Goal: Use online tool/utility

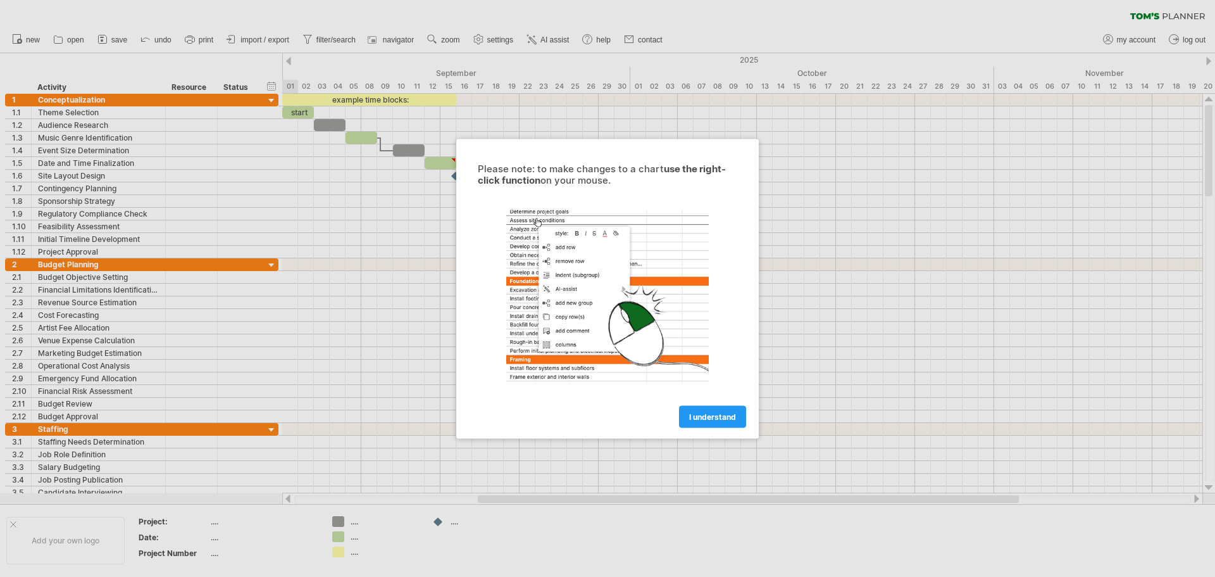
click at [382, 282] on div at bounding box center [607, 288] width 1215 height 577
click at [714, 413] on span "I understand" at bounding box center [712, 415] width 47 height 9
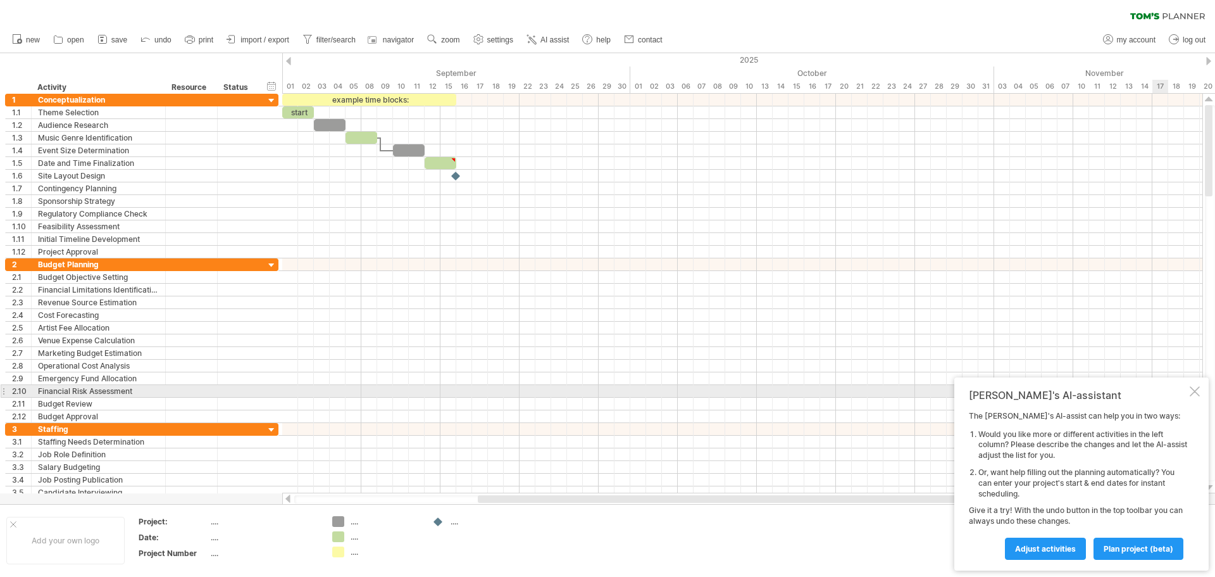
click at [1193, 392] on div at bounding box center [1195, 391] width 10 height 10
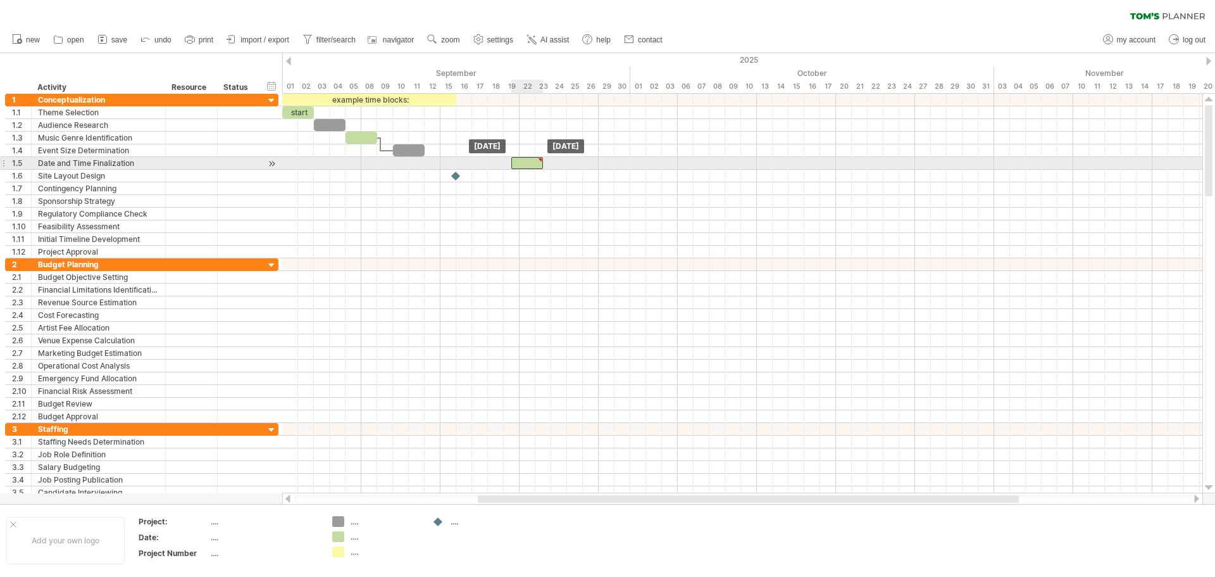
drag, startPoint x: 451, startPoint y: 164, endPoint x: 535, endPoint y: 164, distance: 84.2
click at [535, 164] on div at bounding box center [527, 163] width 32 height 12
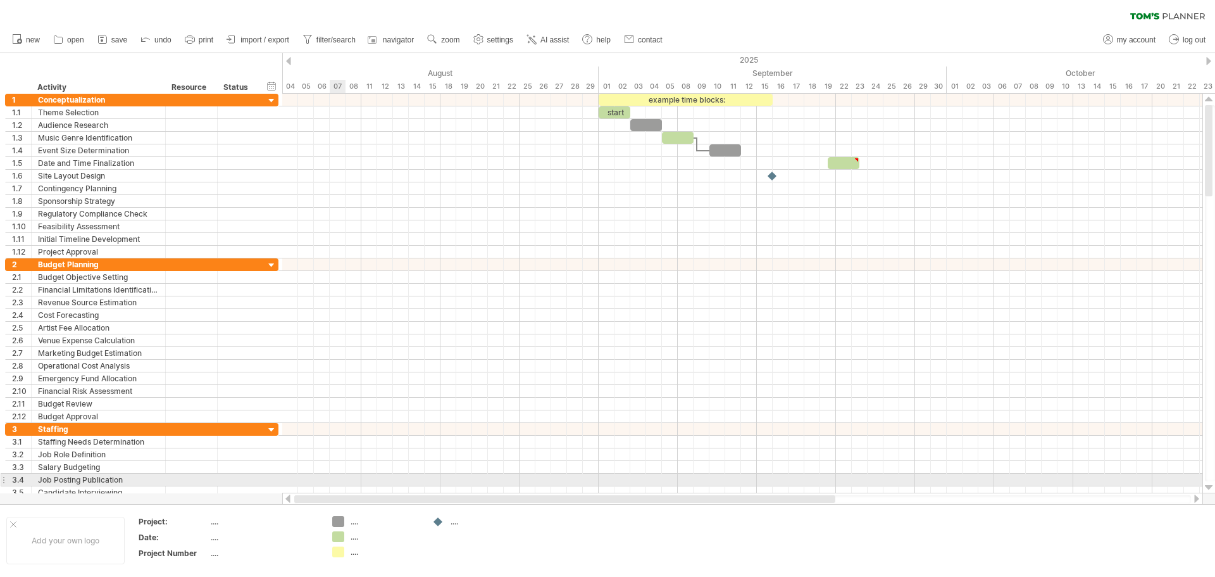
drag, startPoint x: 618, startPoint y: 496, endPoint x: 331, endPoint y: 475, distance: 287.5
click at [331, 475] on div "Trying to reach [DOMAIN_NAME] Connected again... 0% clear filter new 1" at bounding box center [607, 288] width 1215 height 577
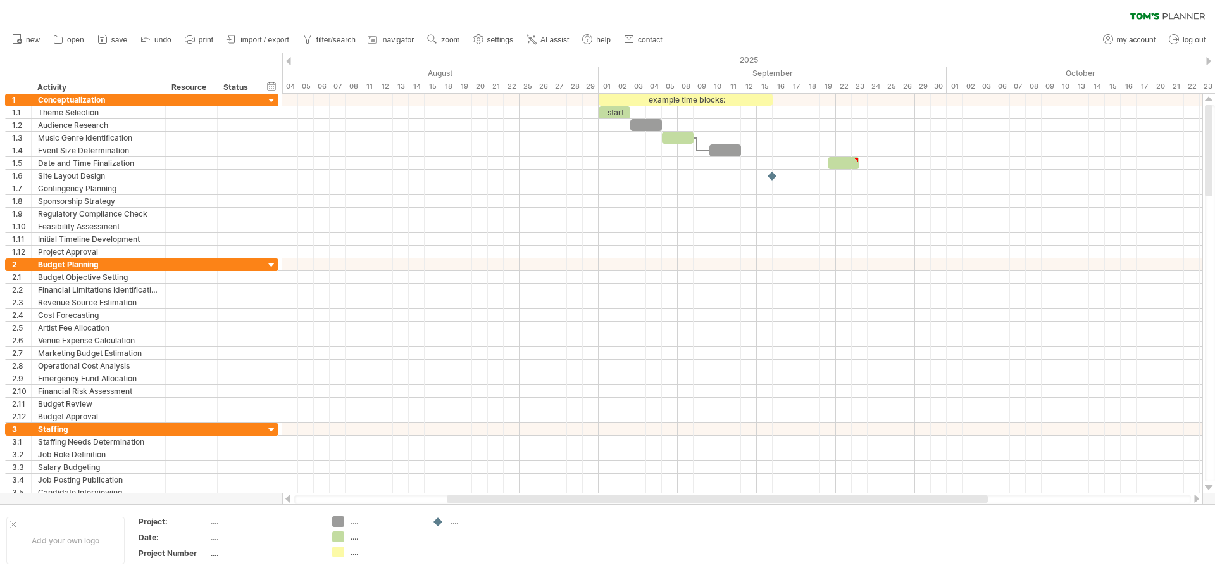
click at [1207, 58] on div at bounding box center [1208, 61] width 5 height 8
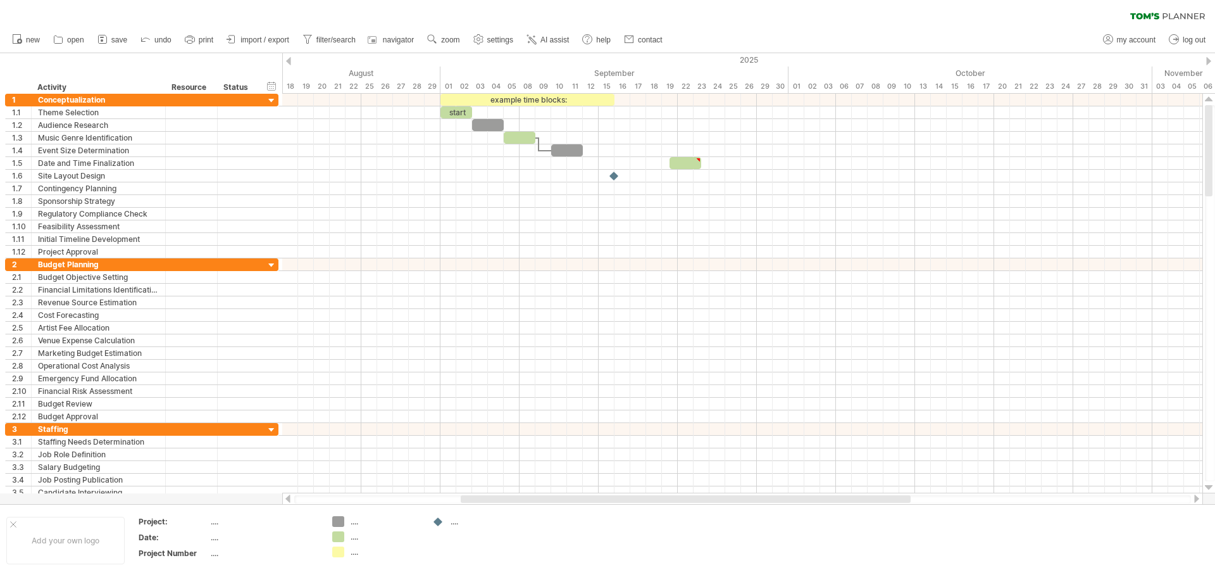
click at [1207, 58] on div at bounding box center [1208, 61] width 5 height 8
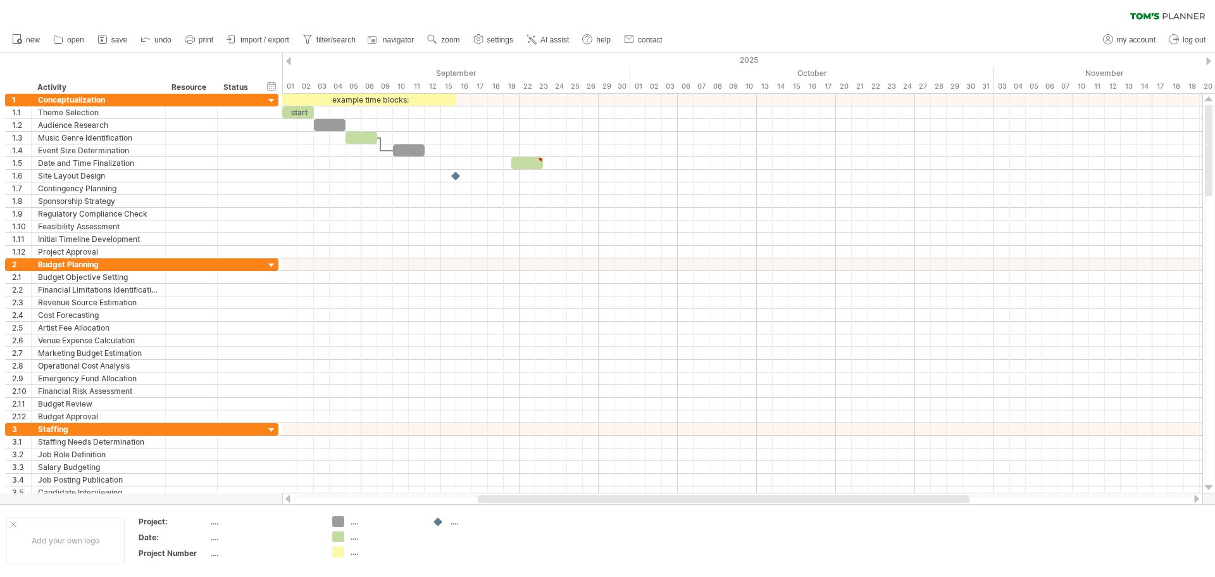
click at [1207, 58] on div at bounding box center [1208, 61] width 5 height 8
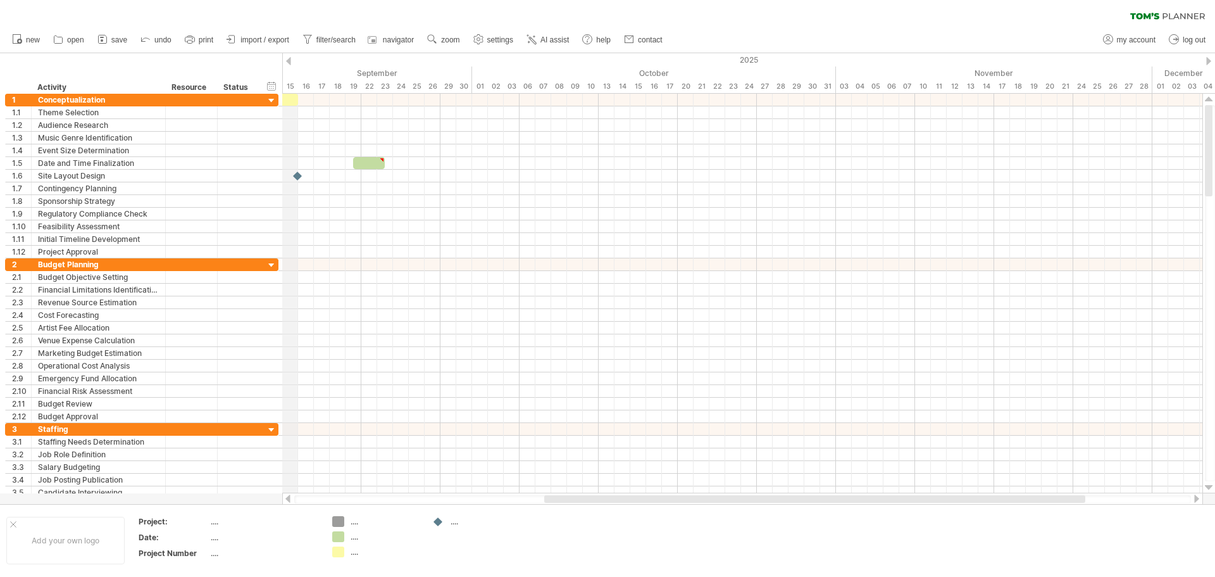
click at [292, 61] on div "2025" at bounding box center [60, 59] width 2911 height 13
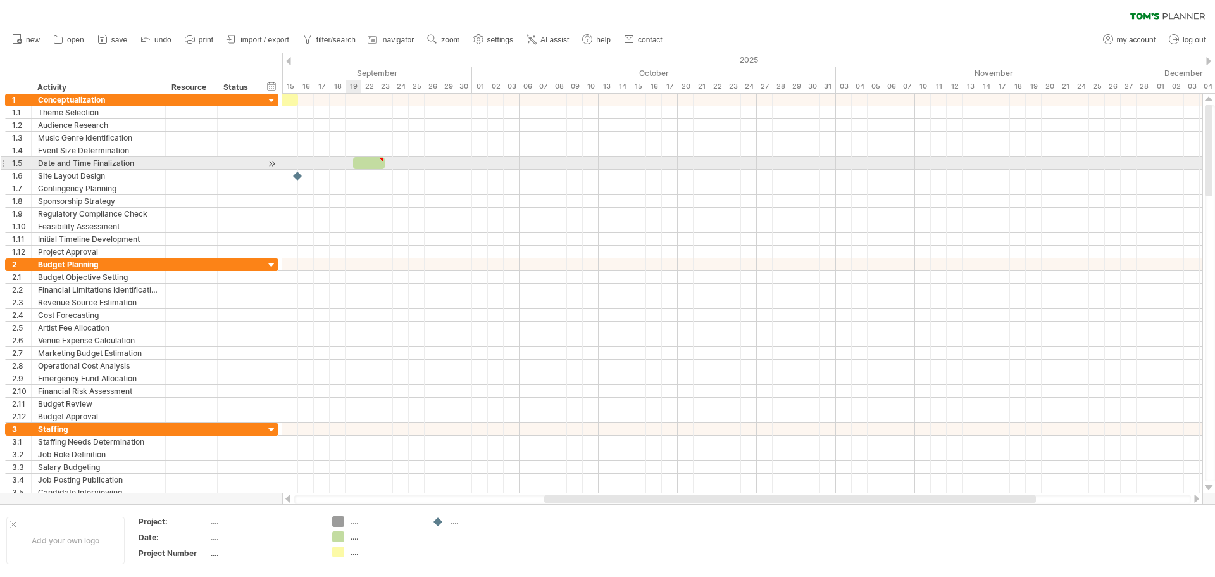
type textarea "**********"
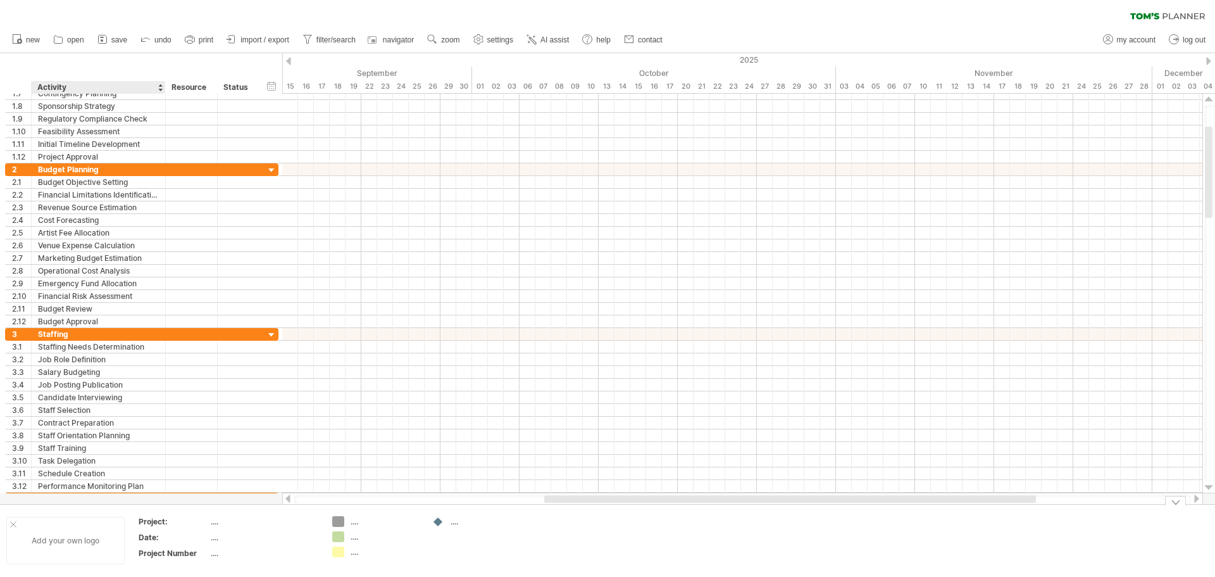
click at [64, 553] on div "Add your own logo" at bounding box center [65, 539] width 118 height 47
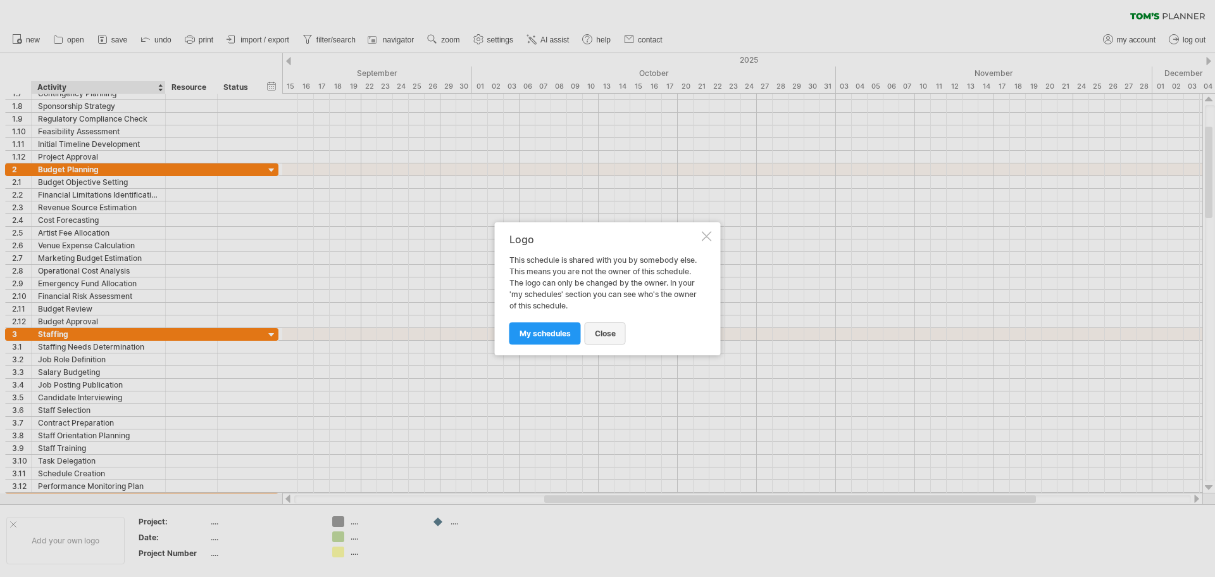
click at [606, 333] on span "close" at bounding box center [605, 332] width 21 height 9
